Goal: Transaction & Acquisition: Purchase product/service

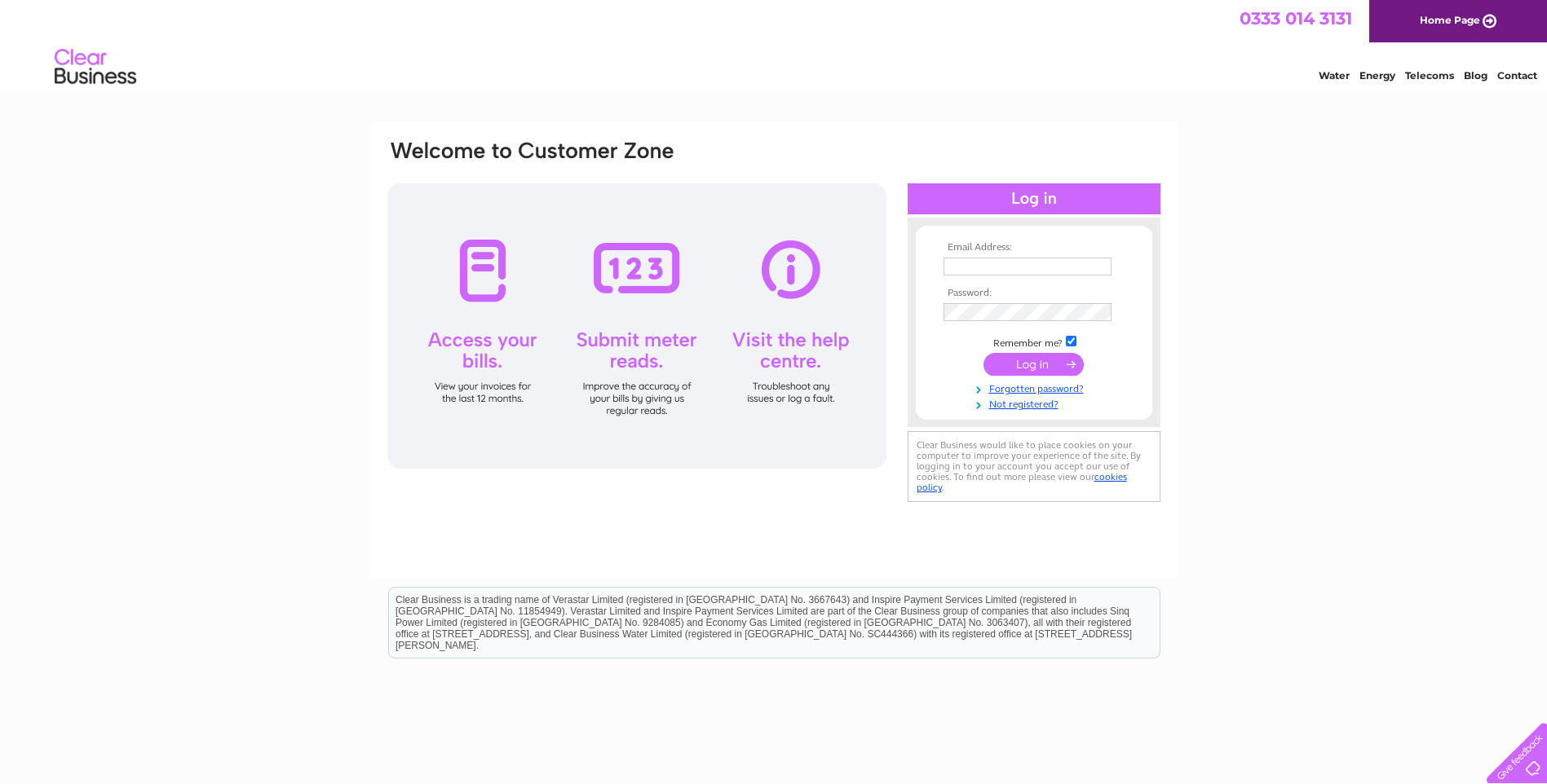
click at [989, 266] on input "text" at bounding box center [1028, 266] width 168 height 18
type input "accounts@kimberleycaravans.co.uk"
click at [1021, 359] on input "submit" at bounding box center [1033, 365] width 100 height 23
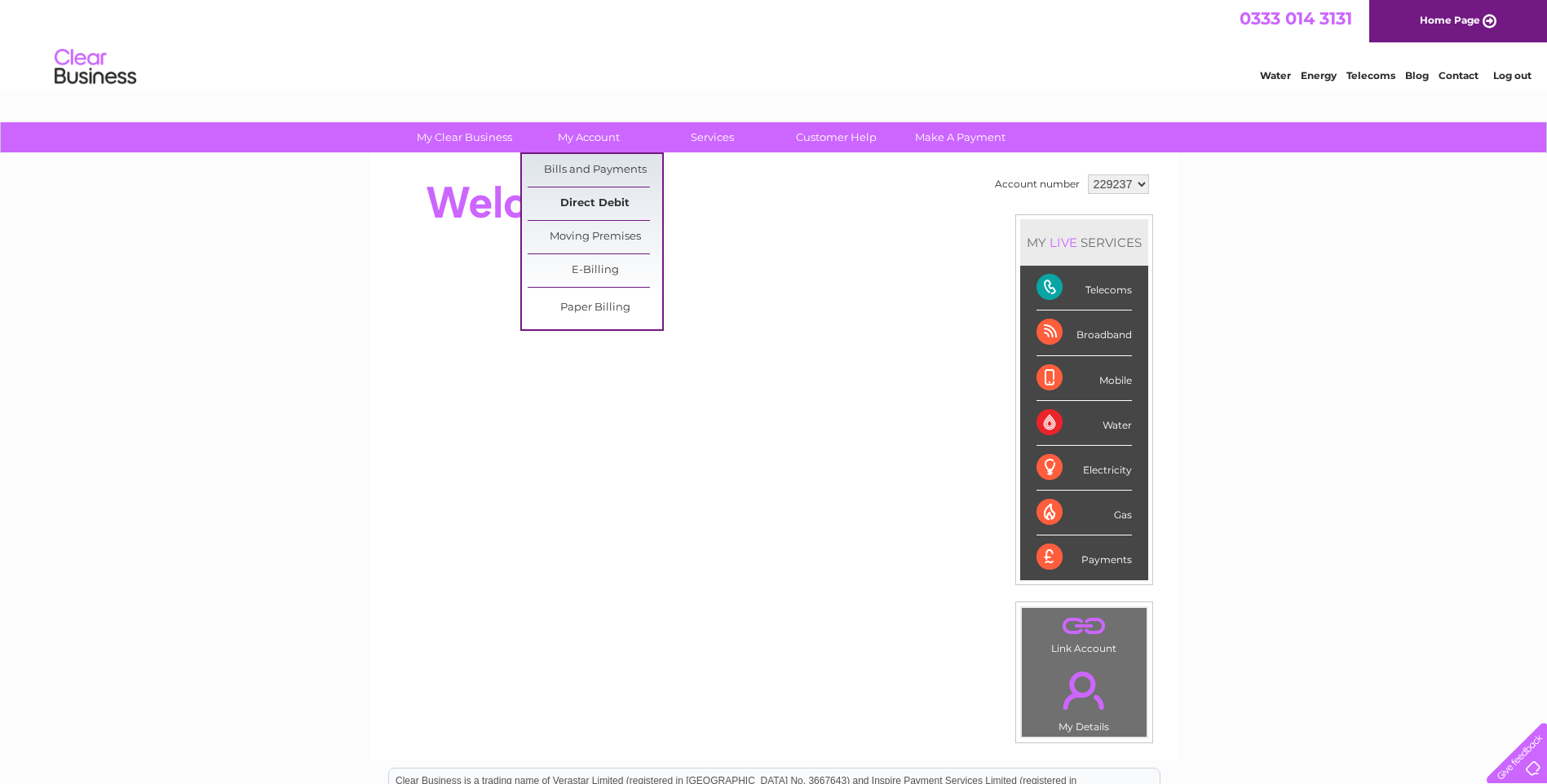
click at [575, 201] on link "Direct Debit" at bounding box center [595, 204] width 135 height 33
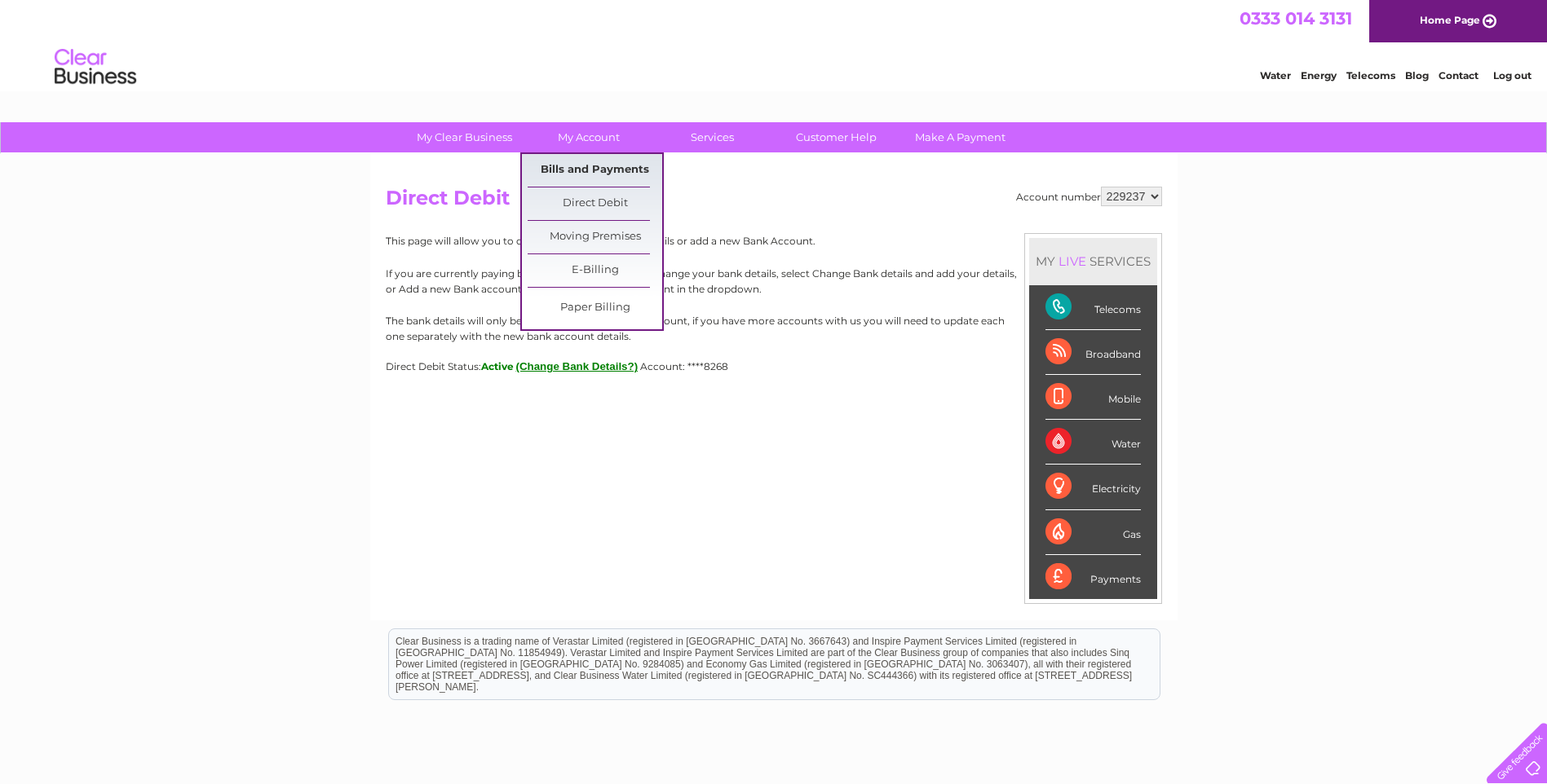
click at [581, 172] on link "Bills and Payments" at bounding box center [595, 171] width 135 height 33
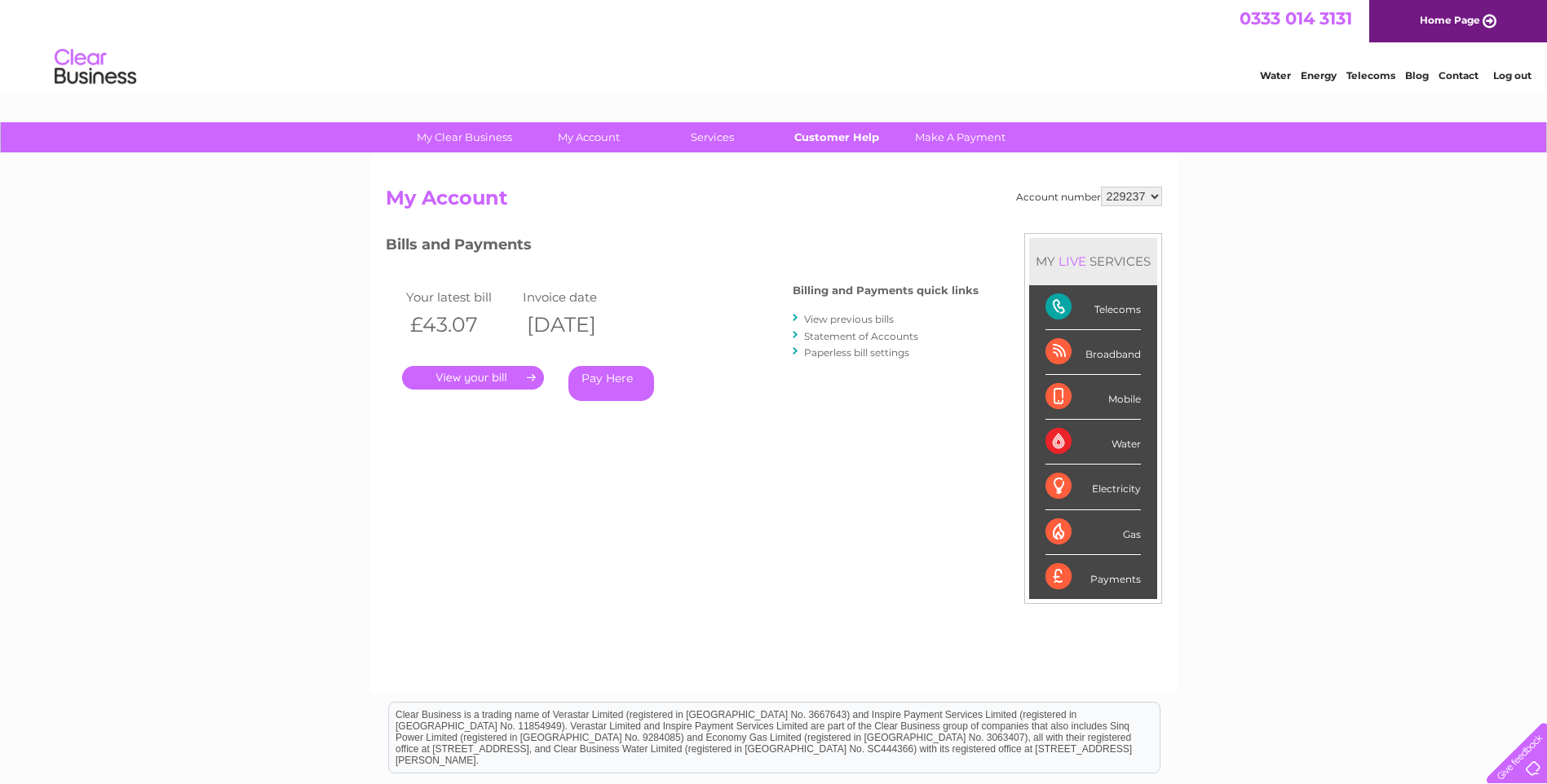
click at [815, 139] on link "Customer Help" at bounding box center [836, 137] width 135 height 30
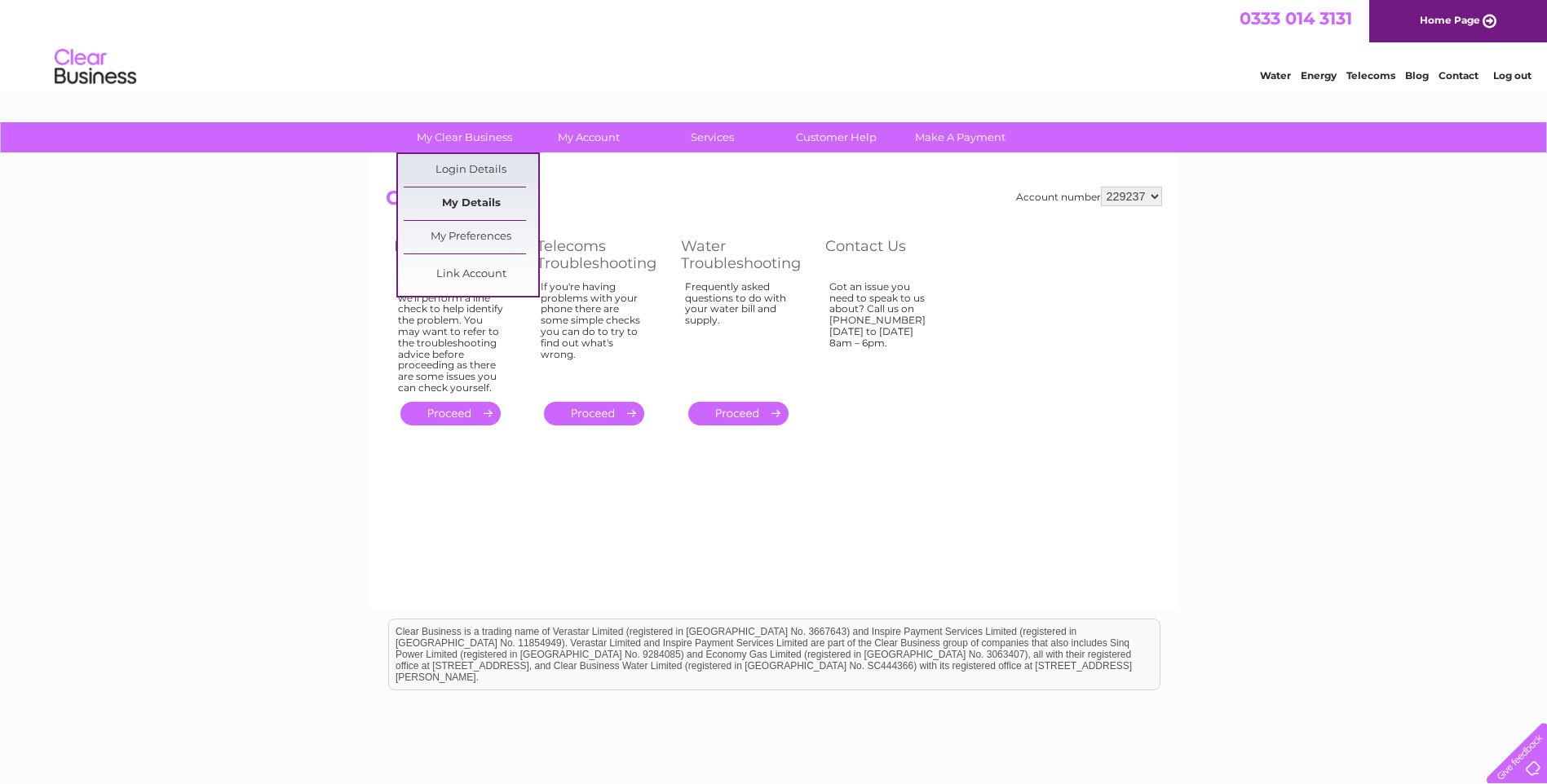
click at [464, 206] on link "My Details" at bounding box center [470, 204] width 135 height 33
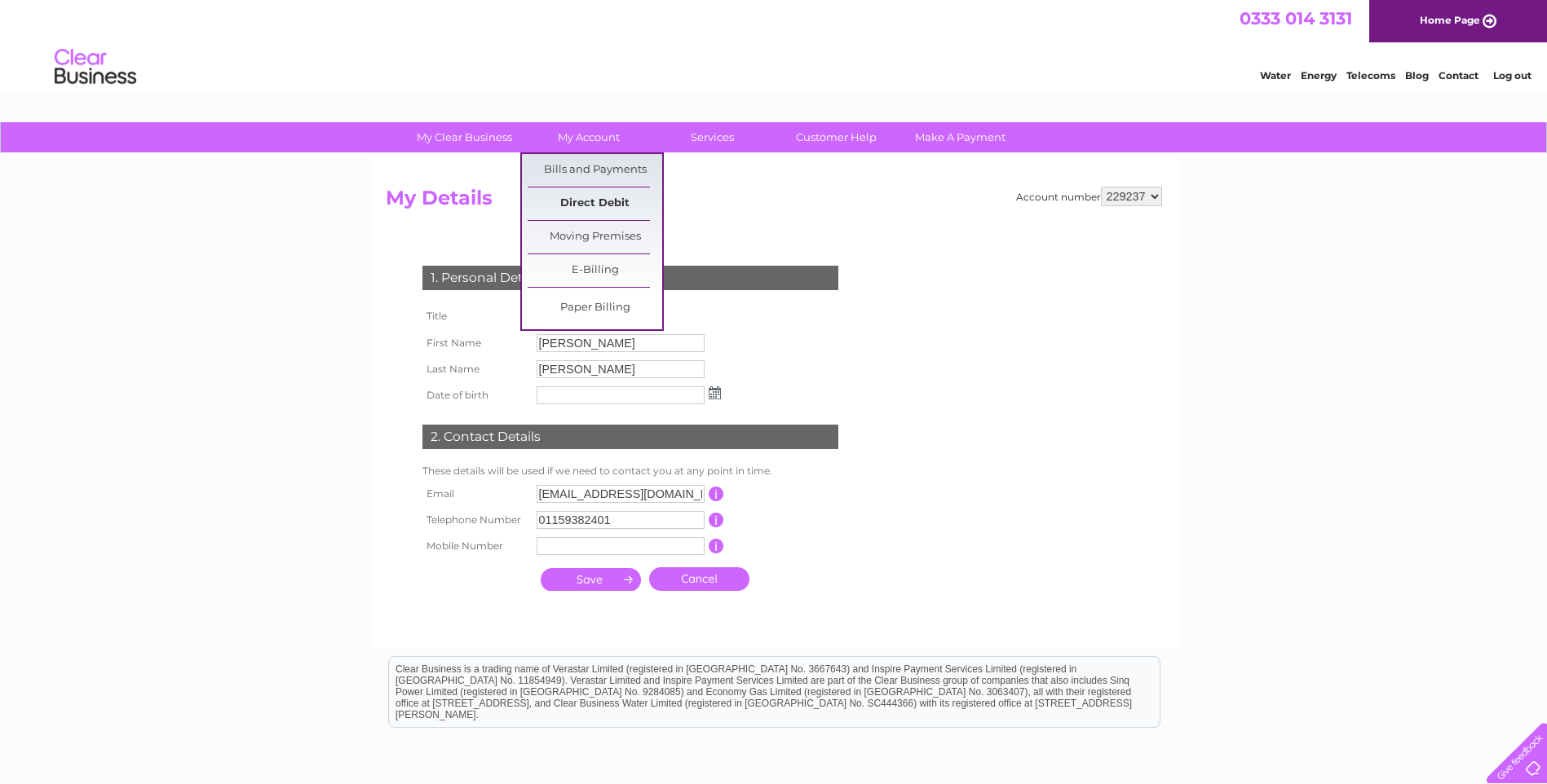
click at [585, 199] on link "Direct Debit" at bounding box center [595, 204] width 135 height 33
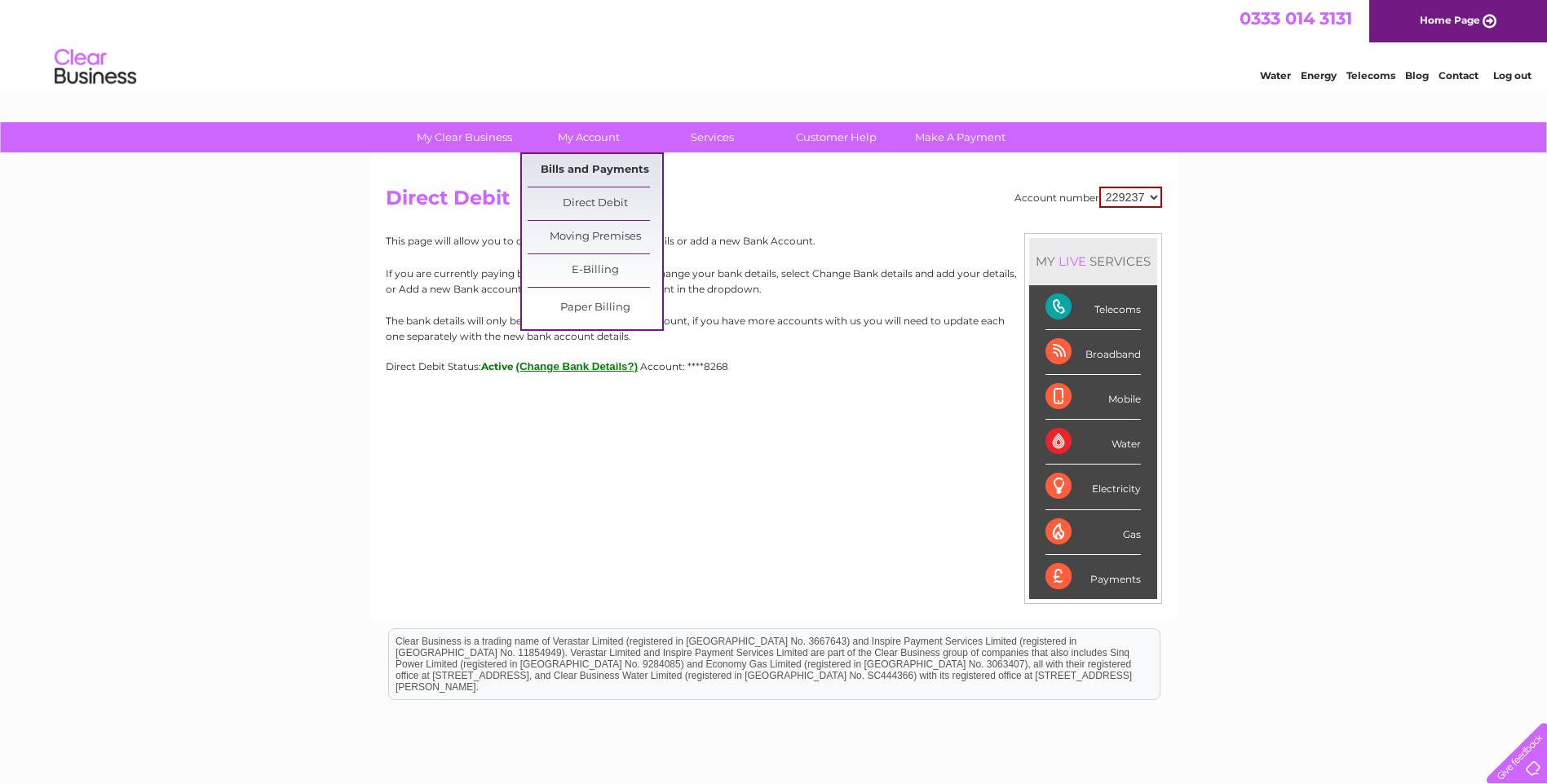
click at [572, 167] on link "Bills and Payments" at bounding box center [595, 171] width 135 height 33
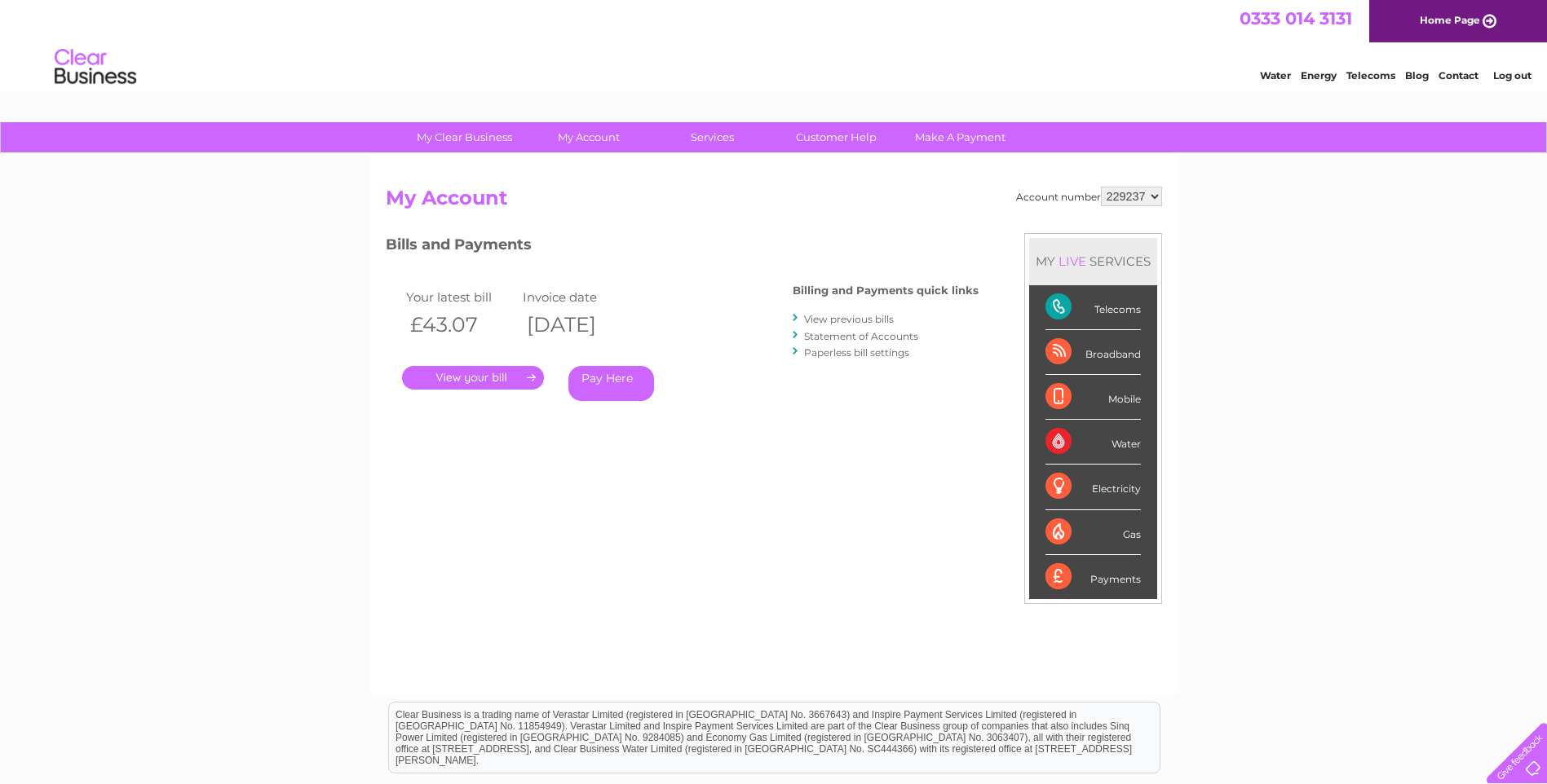
click at [603, 380] on link "Pay Here" at bounding box center [611, 383] width 86 height 35
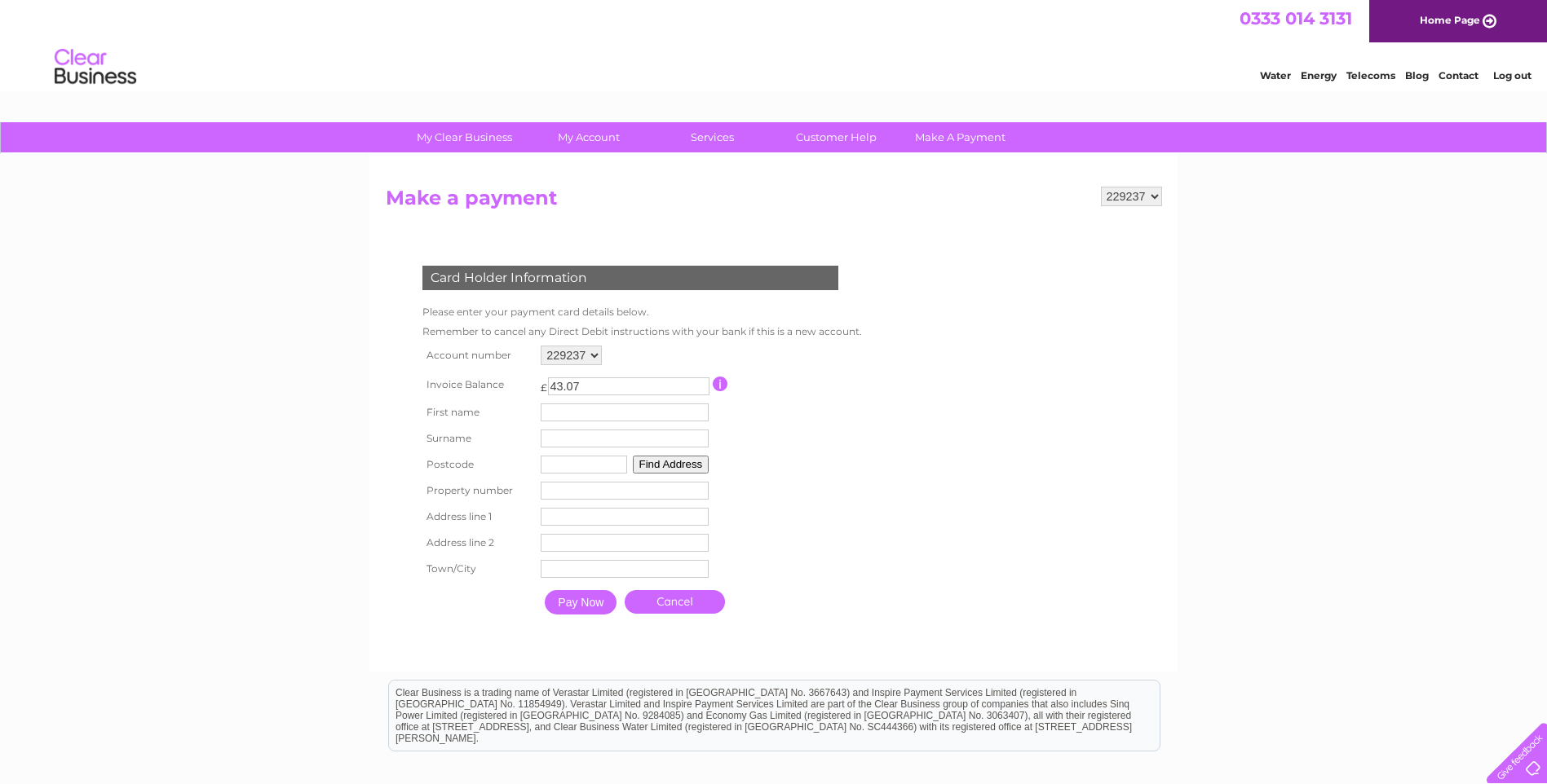
click at [584, 413] on input "text" at bounding box center [625, 412] width 168 height 18
type input "Kimberley"
click at [585, 437] on input "text" at bounding box center [626, 440] width 168 height 18
type input "Caravan"
click at [598, 461] on input "text" at bounding box center [583, 464] width 87 height 18
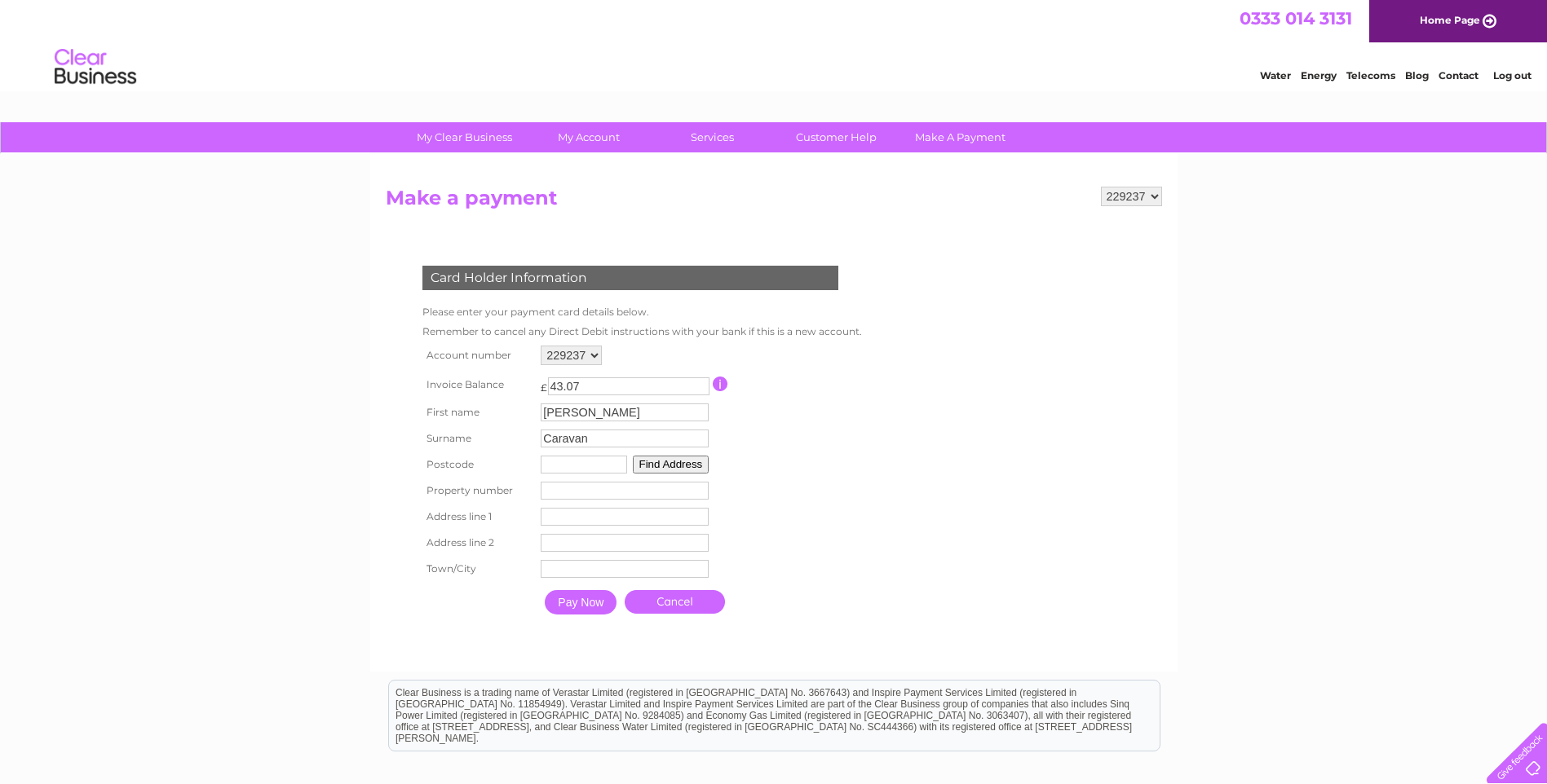
type input "NG16 2HX"
type input "Eastwood Road"
type input "Kimberley"
type input "Nottingham"
click at [579, 606] on input "Pay Now" at bounding box center [581, 602] width 72 height 25
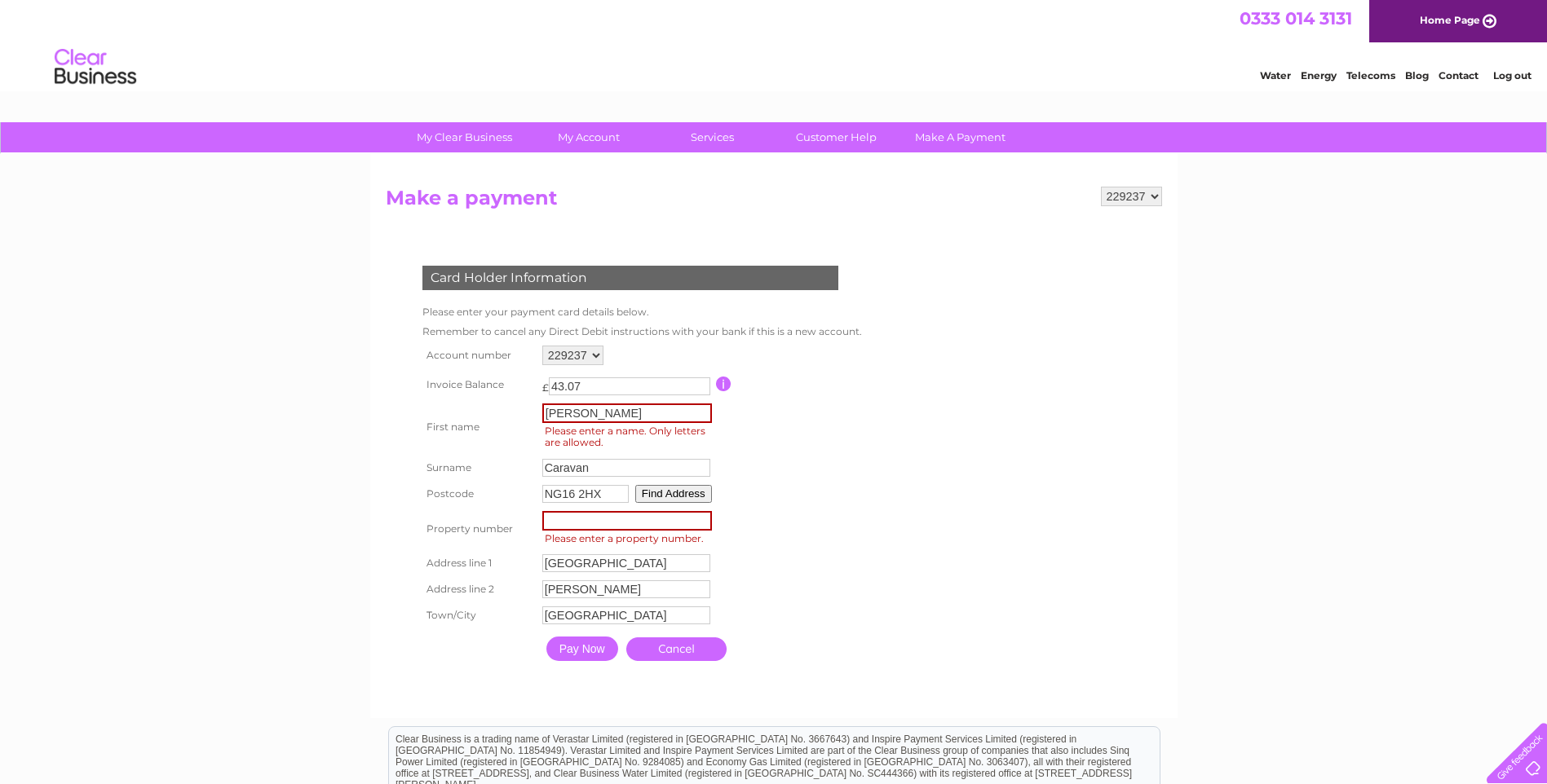
click at [578, 524] on input "number" at bounding box center [627, 521] width 170 height 20
click at [615, 419] on input "Kimberley" at bounding box center [627, 413] width 170 height 20
click at [594, 472] on input "Caravan" at bounding box center [627, 467] width 170 height 20
click at [567, 472] on input "Caravan" at bounding box center [627, 467] width 170 height 20
click at [550, 522] on input "number" at bounding box center [627, 521] width 170 height 20
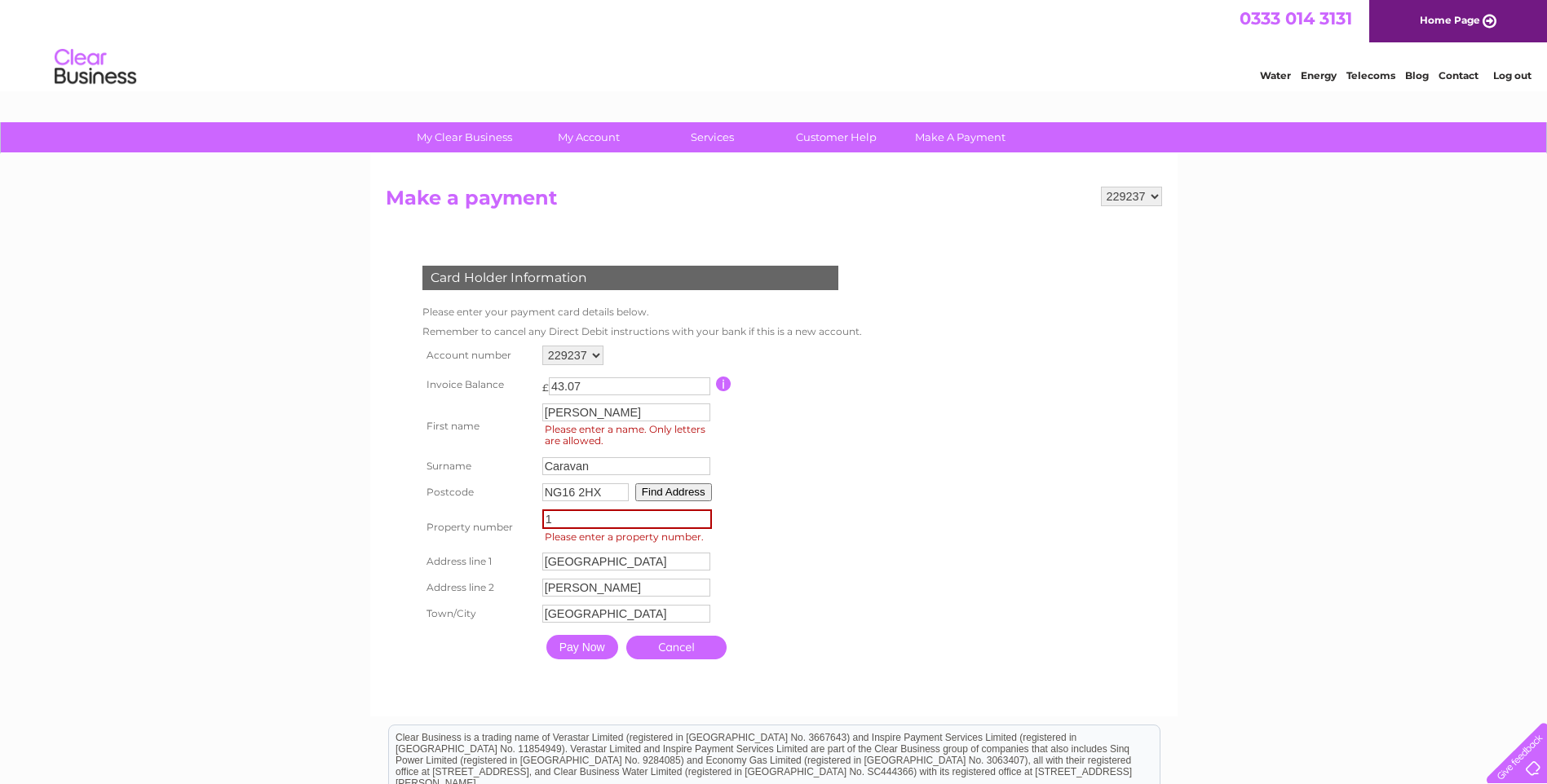
type input "1"
click at [568, 645] on input "Pay Now" at bounding box center [583, 647] width 72 height 25
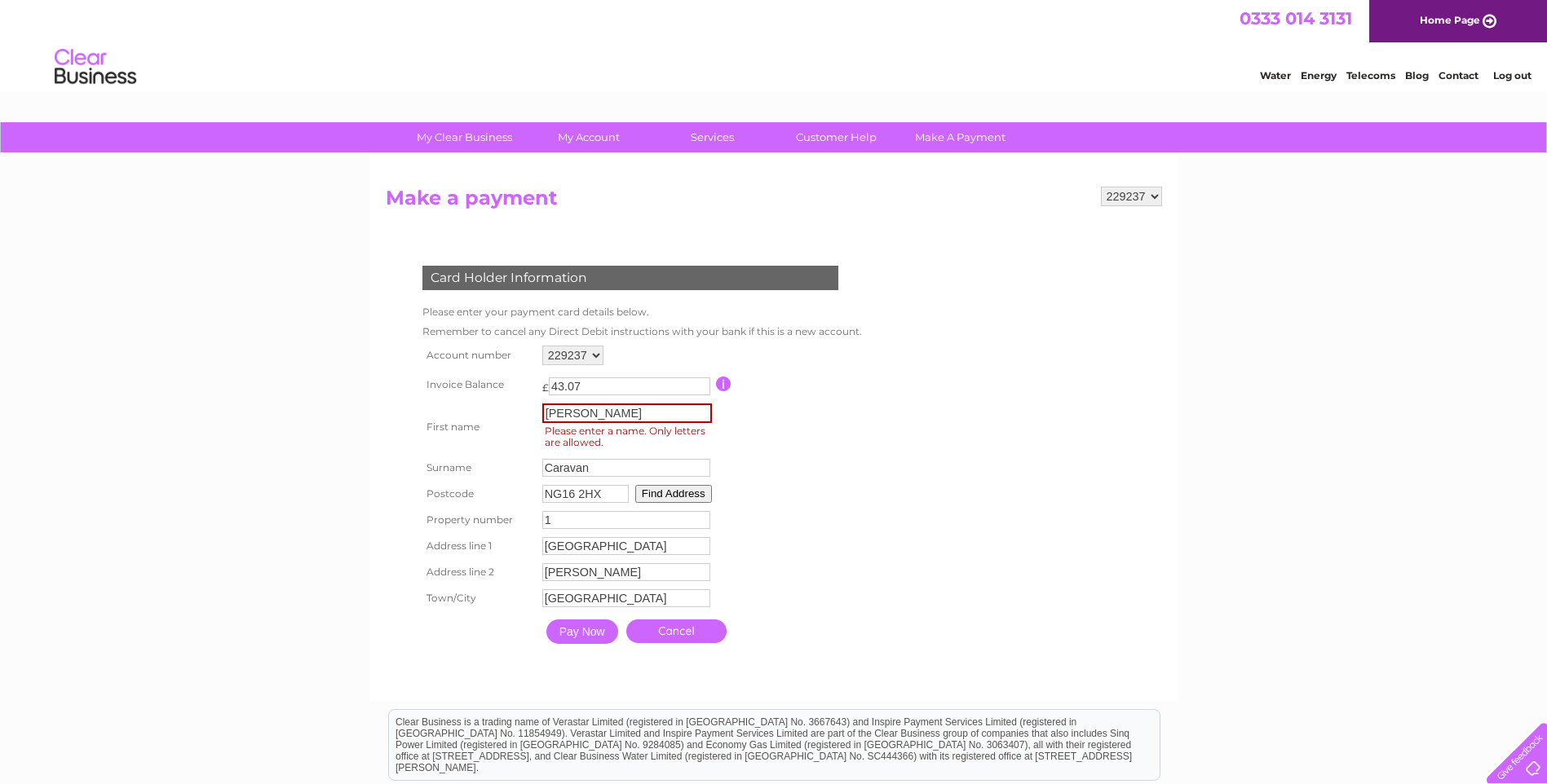
click at [605, 418] on input "Kimberley" at bounding box center [627, 413] width 170 height 20
click at [610, 417] on input "Kimberley" at bounding box center [627, 413] width 170 height 20
type input "Kimberley"
click at [577, 631] on input "Pay Now" at bounding box center [583, 631] width 72 height 25
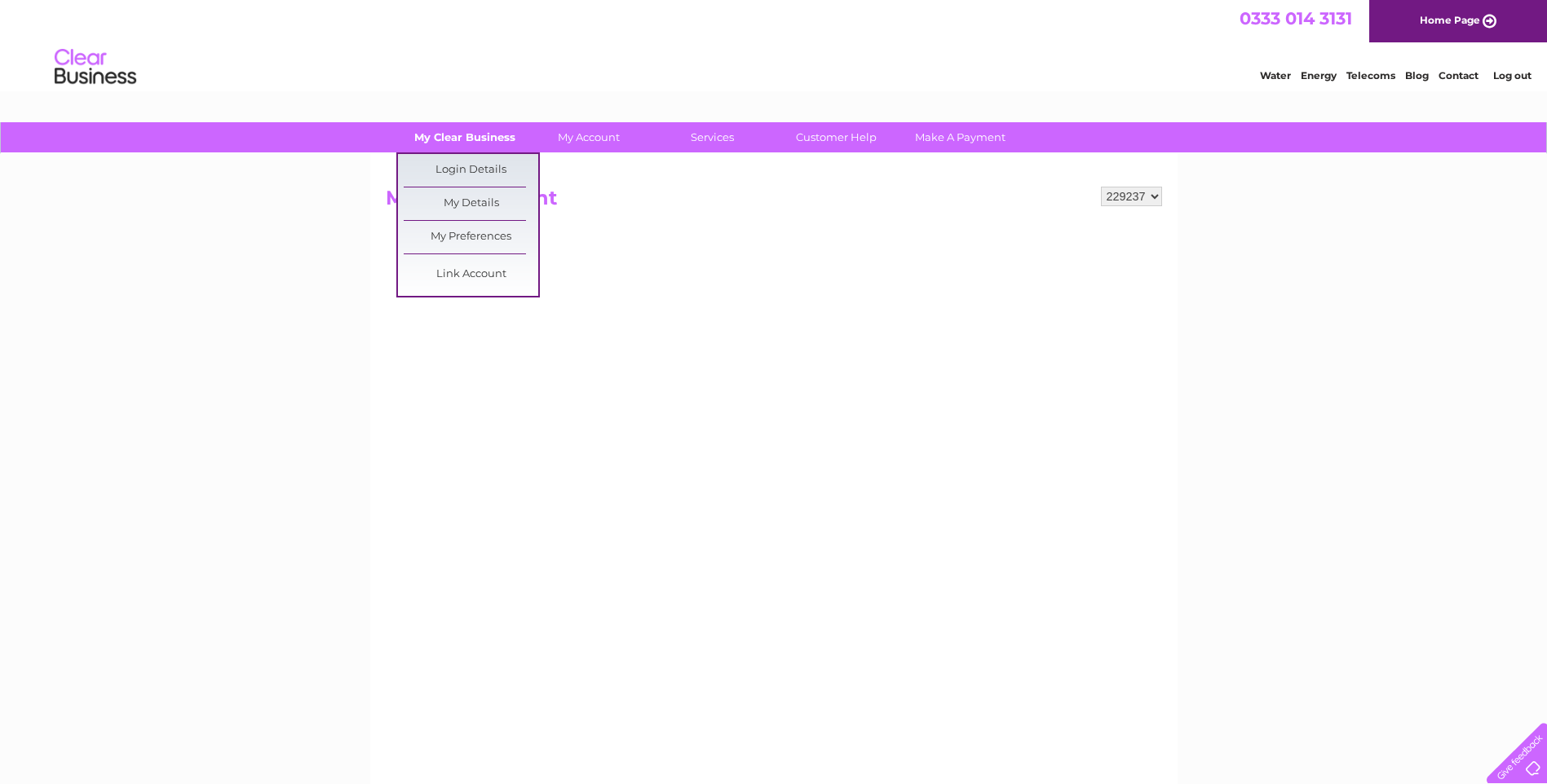
click at [462, 138] on link "My Clear Business" at bounding box center [464, 137] width 135 height 30
